Goal: Download file/media

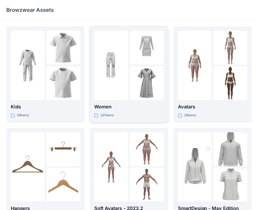
click at [119, 109] on p "Women" at bounding box center [128, 106] width 69 height 7
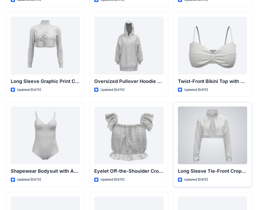
scroll to position [1815, 0]
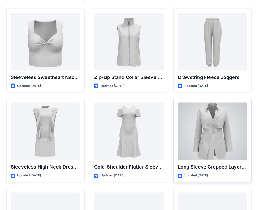
click at [210, 121] on div at bounding box center [212, 132] width 69 height 58
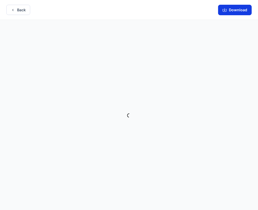
click at [232, 12] on button "Download" at bounding box center [235, 10] width 34 height 10
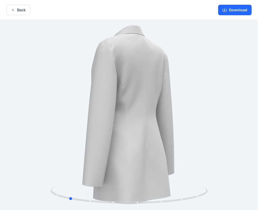
drag, startPoint x: 90, startPoint y: 133, endPoint x: 210, endPoint y: 104, distance: 123.6
click at [187, 145] on div at bounding box center [129, 115] width 258 height 191
click at [227, 9] on icon "button" at bounding box center [224, 10] width 4 height 4
